Goal: Task Accomplishment & Management: Use online tool/utility

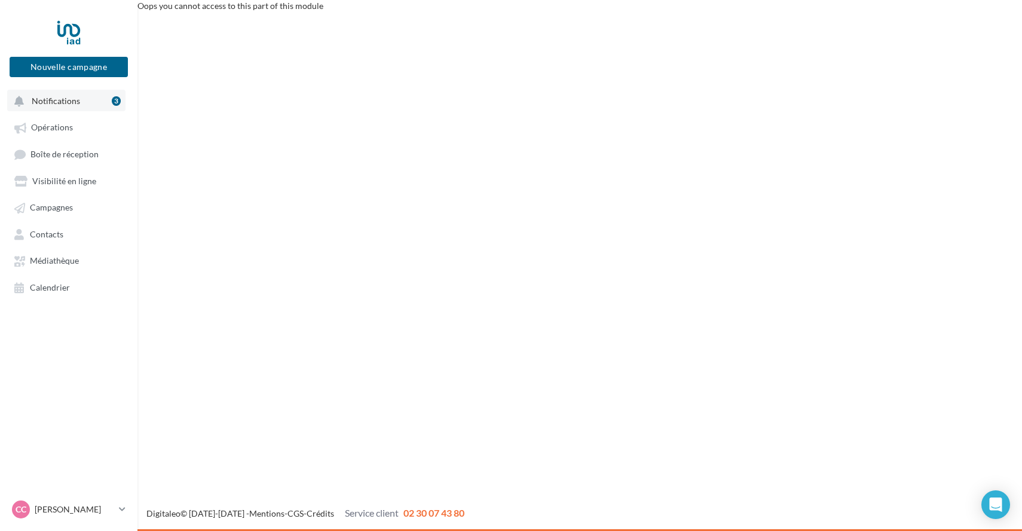
click at [65, 100] on span "Notifications" at bounding box center [56, 101] width 48 height 10
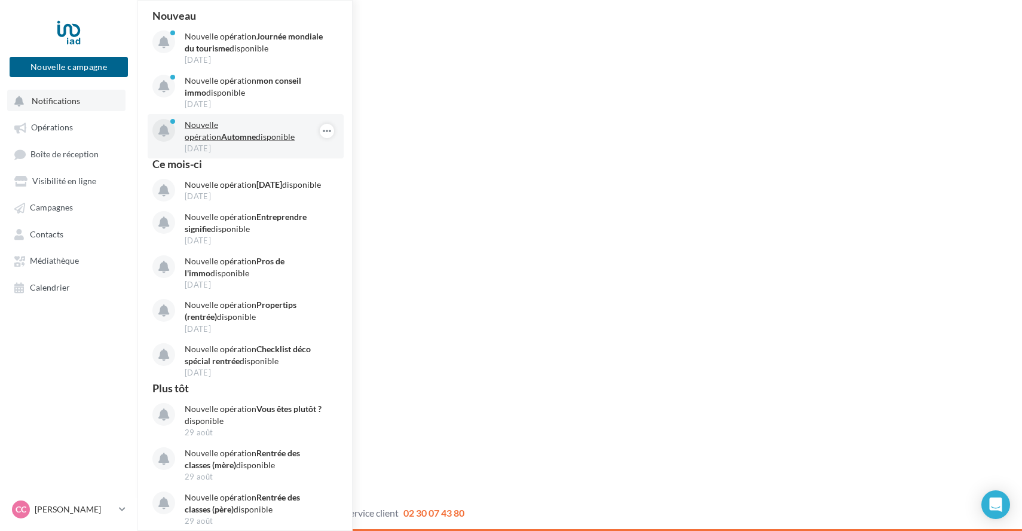
click at [221, 124] on p "Nouvelle opération Automne disponible" at bounding box center [254, 131] width 139 height 24
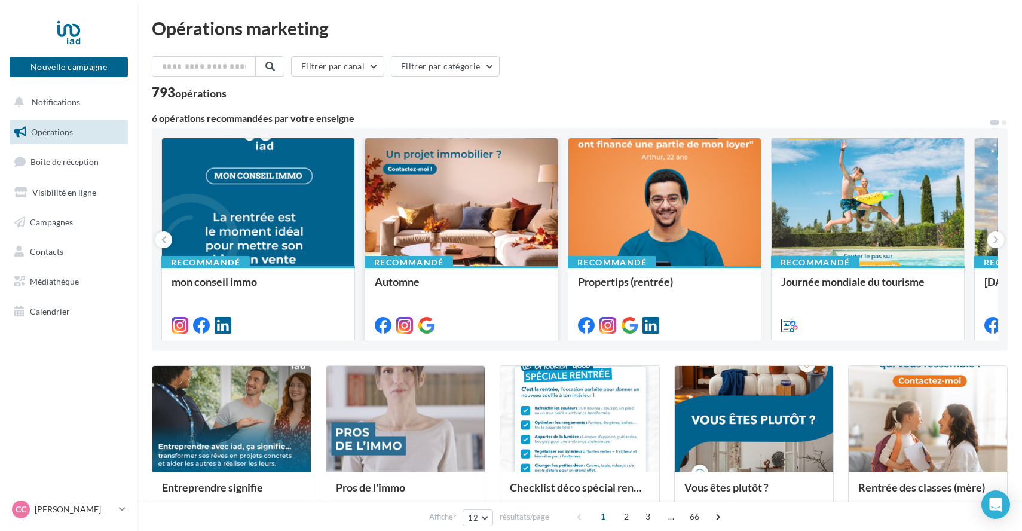
click at [472, 234] on div at bounding box center [461, 202] width 192 height 129
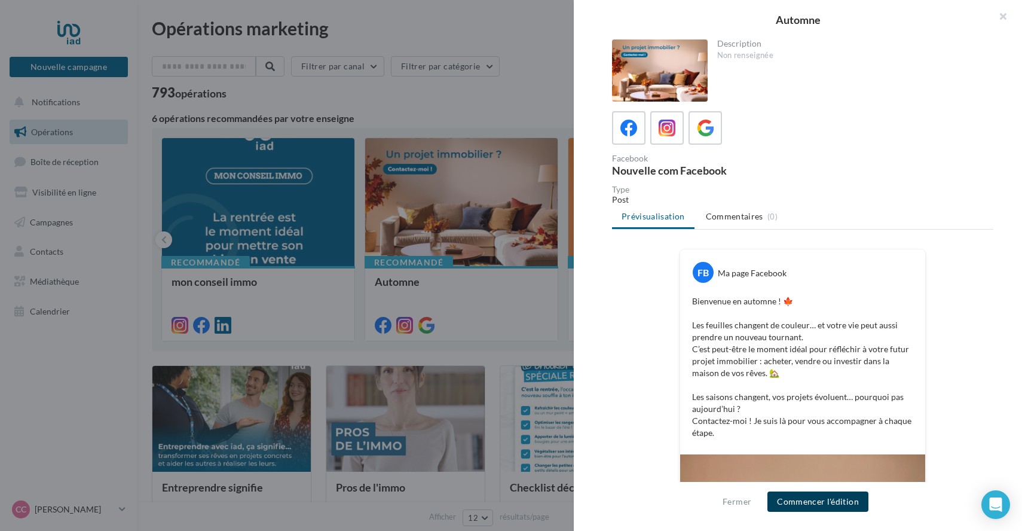
click at [839, 502] on button "Commencer l'édition" at bounding box center [817, 501] width 101 height 20
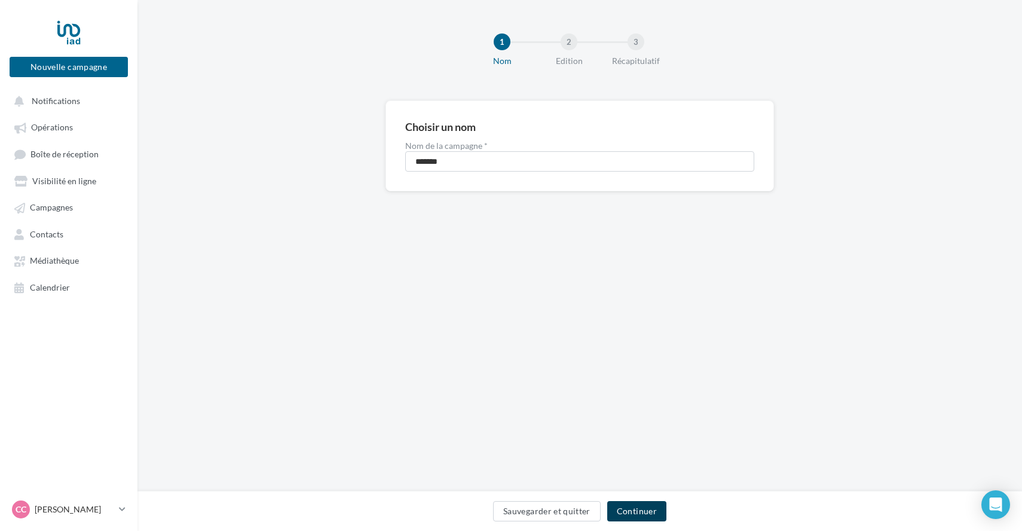
click at [647, 515] on button "Continuer" at bounding box center [636, 511] width 59 height 20
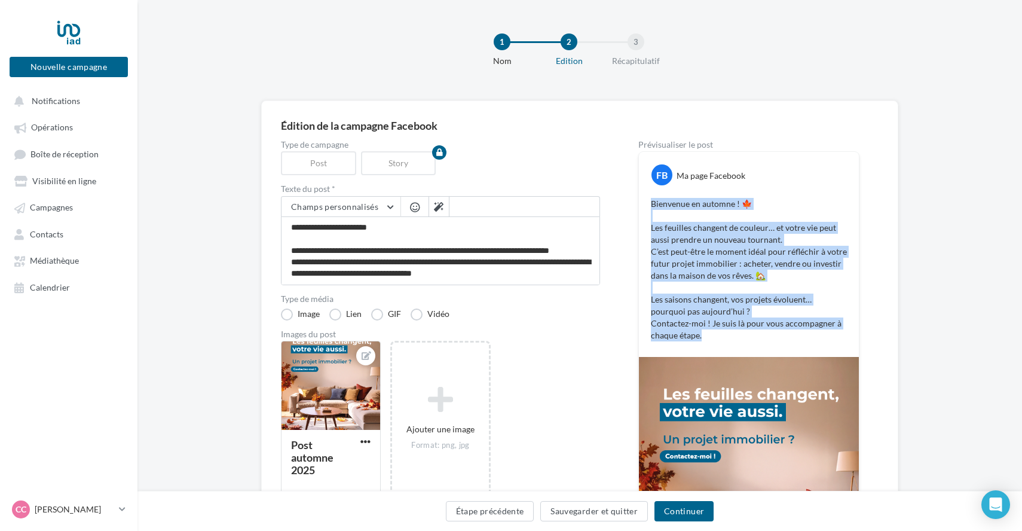
drag, startPoint x: 708, startPoint y: 335, endPoint x: 648, endPoint y: 204, distance: 143.9
click at [648, 204] on div "Bienvenue en automne ! 🍁 Les feuilles changent de couleur… et votre vie peut au…" at bounding box center [749, 269] width 214 height 149
copy p "Bienvenue en automne ! 🍁 Les feuilles changent de couleur… et votre vie peut au…"
